Goal: Find specific page/section: Find specific page/section

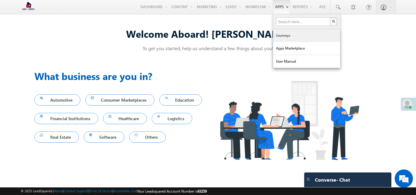
click at [277, 36] on link "Journeys" at bounding box center [306, 35] width 67 height 13
click at [278, 35] on link "Journeys" at bounding box center [306, 35] width 67 height 13
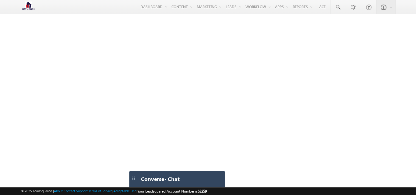
drag, startPoint x: 370, startPoint y: 179, endPoint x: 200, endPoint y: 171, distance: 170.6
click at [200, 171] on div "Converse - Chat Settings Notification Sound Converse On Off Carter On Off" at bounding box center [177, 179] width 96 height 17
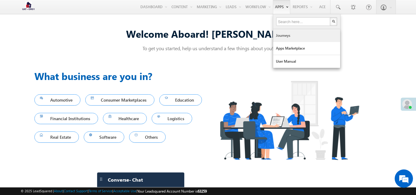
click at [279, 34] on link "Journeys" at bounding box center [306, 35] width 67 height 13
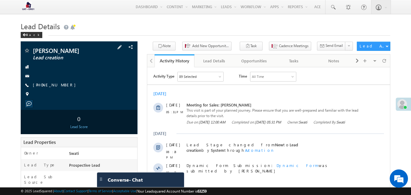
click at [25, 66] on span at bounding box center [27, 67] width 6 height 6
